Goal: Download file/media

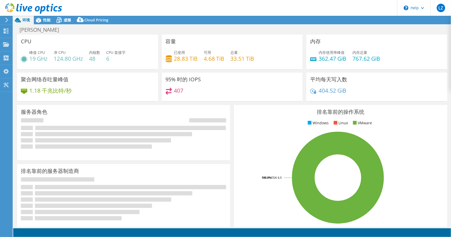
select select "HongKong"
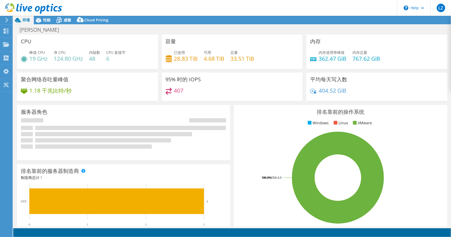
select select "HongKong"
select select "CNY"
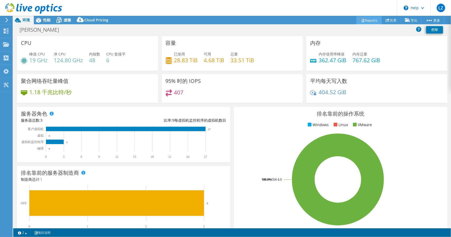
click at [372, 20] on link "Reports" at bounding box center [368, 20] width 25 height 8
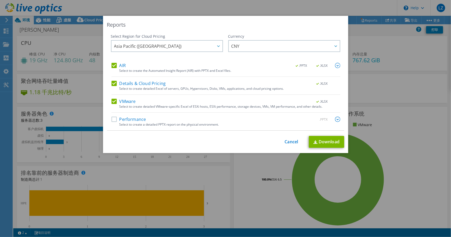
click at [115, 67] on label "AIR" at bounding box center [118, 65] width 14 height 5
click at [0, 0] on input "AIR" at bounding box center [0, 0] width 0 height 0
click at [111, 80] on div "AIR .PPTX .XLSX Select to create the Automated Insight Report (AIR) with PPTX a…" at bounding box center [225, 97] width 229 height 68
click at [114, 83] on label "Details & Cloud Pricing" at bounding box center [138, 83] width 54 height 5
click at [0, 0] on input "Details & Cloud Pricing" at bounding box center [0, 0] width 0 height 0
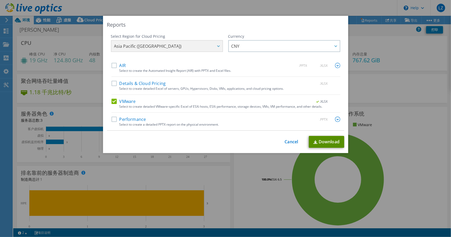
click at [329, 142] on link "Download" at bounding box center [326, 142] width 35 height 12
